Goal: Transaction & Acquisition: Purchase product/service

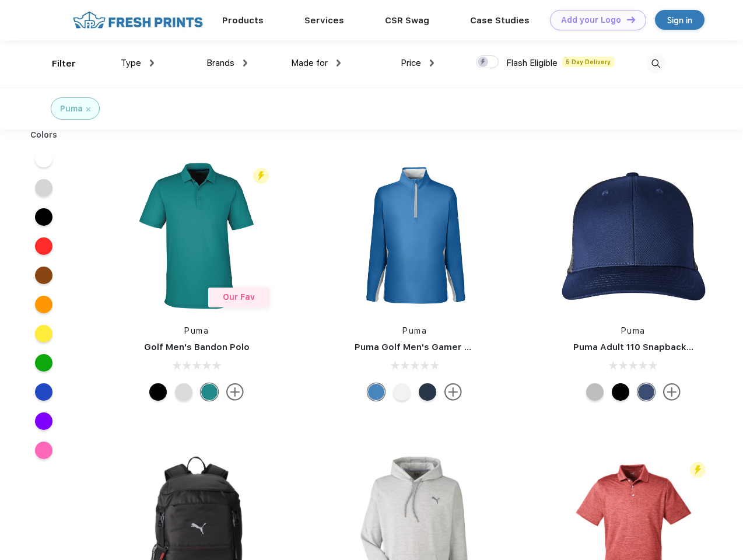
click at [593, 20] on link "Add your Logo Design Tool" at bounding box center [598, 20] width 96 height 20
click at [0, 0] on div "Design Tool" at bounding box center [0, 0] width 0 height 0
click at [625, 19] on link "Add your Logo Design Tool" at bounding box center [598, 20] width 96 height 20
click at [56, 64] on div "Filter" at bounding box center [64, 63] width 24 height 13
click at [138, 63] on span "Type" at bounding box center [131, 63] width 20 height 10
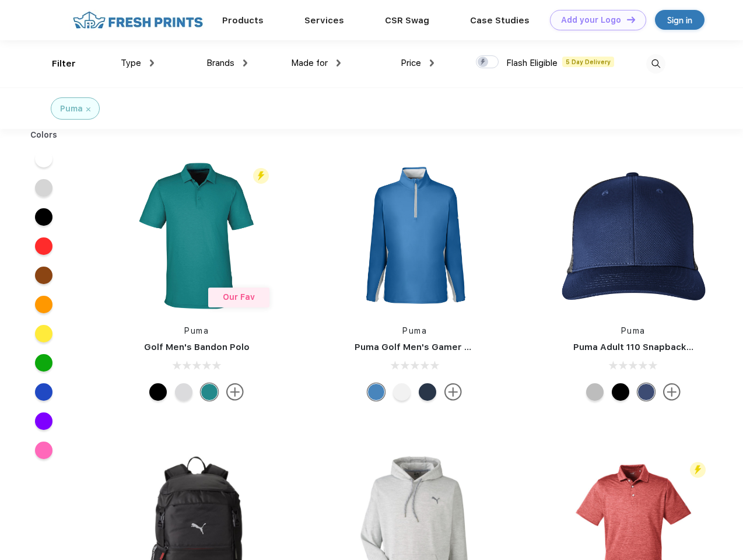
click at [227, 63] on span "Brands" at bounding box center [220, 63] width 28 height 10
click at [316, 63] on span "Made for" at bounding box center [309, 63] width 37 height 10
click at [417, 63] on span "Price" at bounding box center [410, 63] width 20 height 10
click at [487, 62] on div at bounding box center [487, 61] width 23 height 13
click at [483, 62] on input "checkbox" at bounding box center [480, 59] width 8 height 8
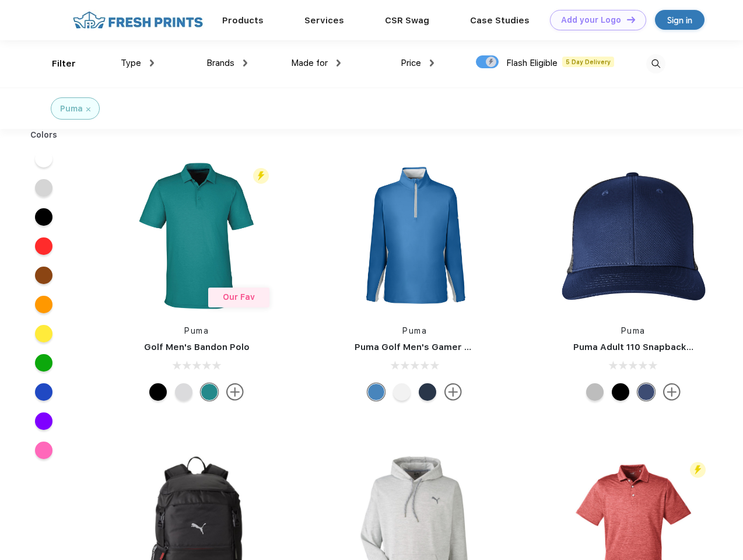
click at [655, 64] on img at bounding box center [655, 63] width 19 height 19
